Goal: Task Accomplishment & Management: Use online tool/utility

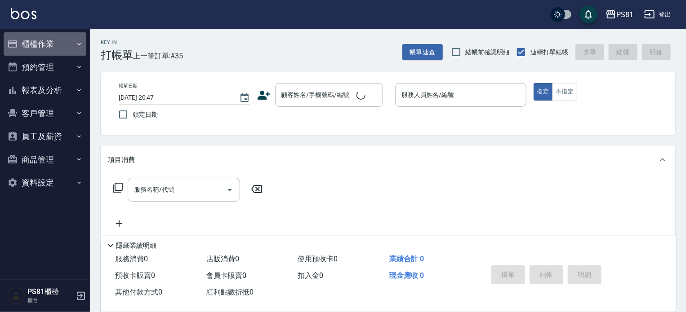
click at [54, 43] on button "櫃檯作業" at bounding box center [45, 43] width 83 height 23
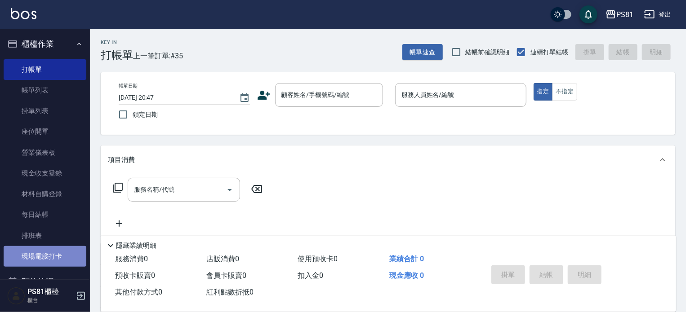
click at [60, 248] on link "現場電腦打卡" at bounding box center [45, 256] width 83 height 21
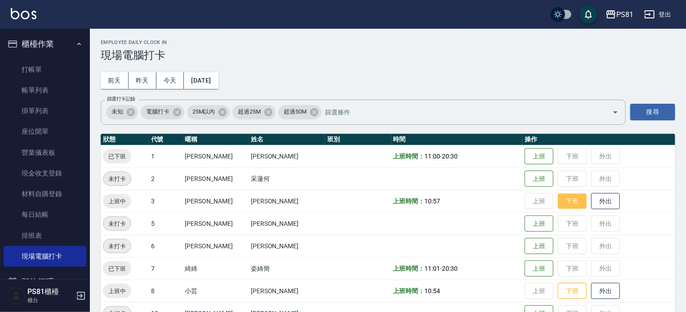
click at [562, 196] on button "下班" at bounding box center [572, 202] width 29 height 16
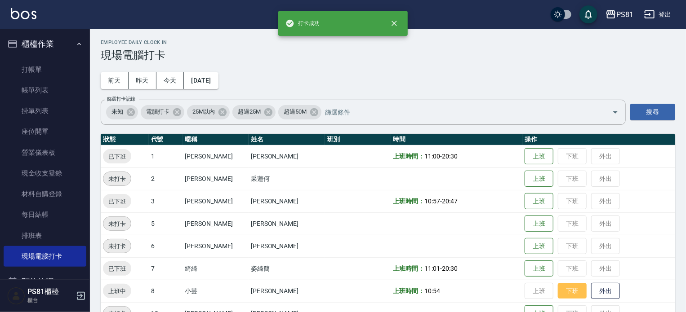
click at [559, 292] on button "下班" at bounding box center [572, 292] width 29 height 16
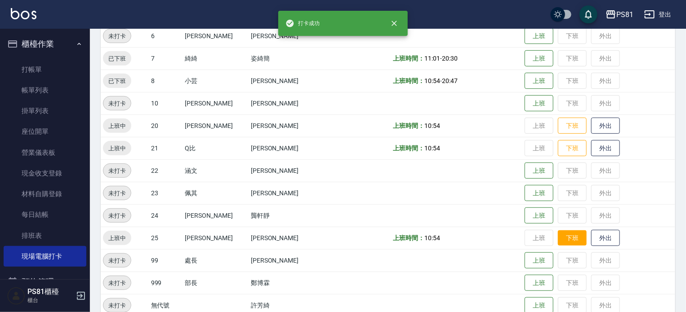
scroll to position [248, 0]
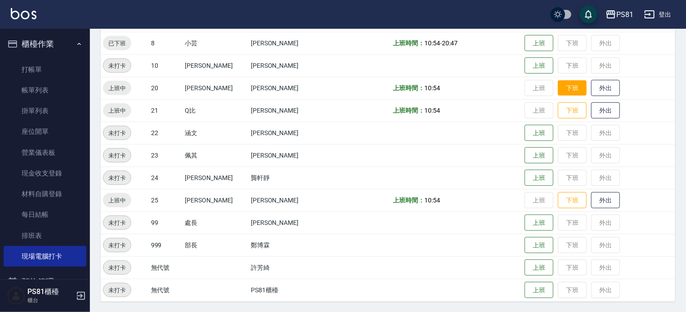
click at [564, 85] on button "下班" at bounding box center [572, 88] width 29 height 16
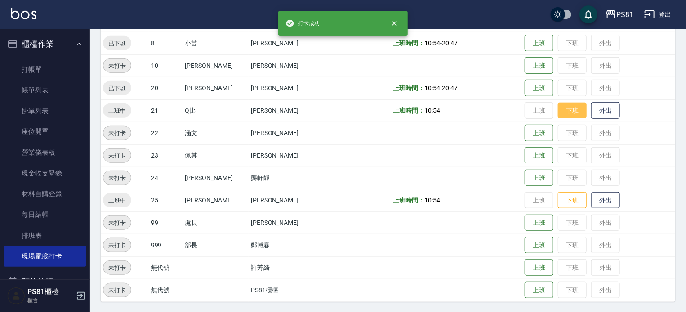
click at [558, 109] on button "下班" at bounding box center [572, 111] width 29 height 16
click at [558, 200] on button "下班" at bounding box center [572, 201] width 29 height 16
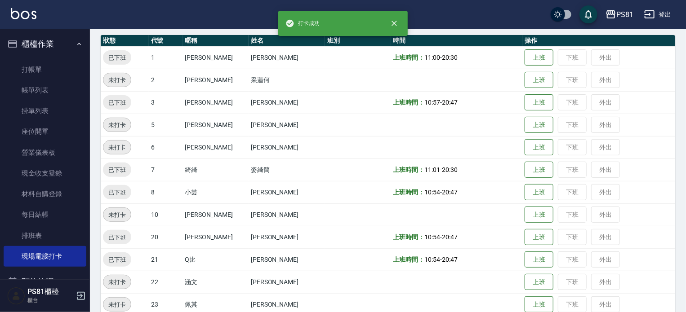
scroll to position [0, 0]
